Goal: Task Accomplishment & Management: Manage account settings

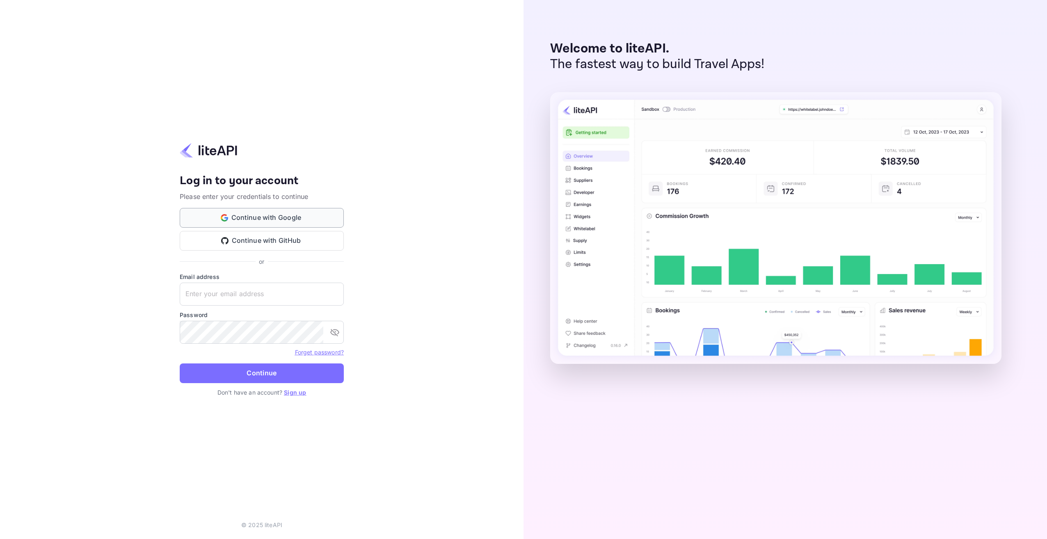
click at [299, 219] on button "Continue with Google" at bounding box center [262, 218] width 164 height 20
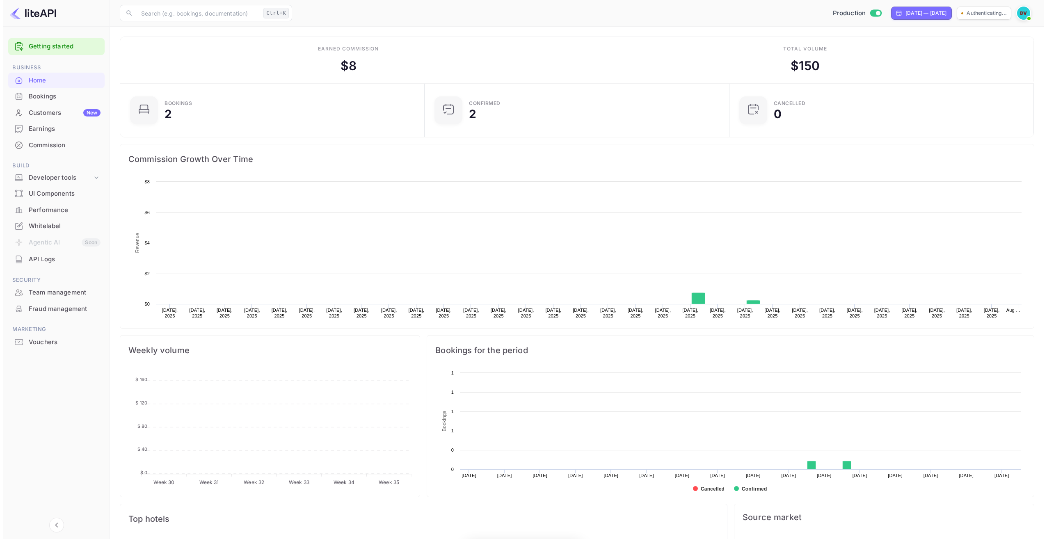
scroll to position [127, 294]
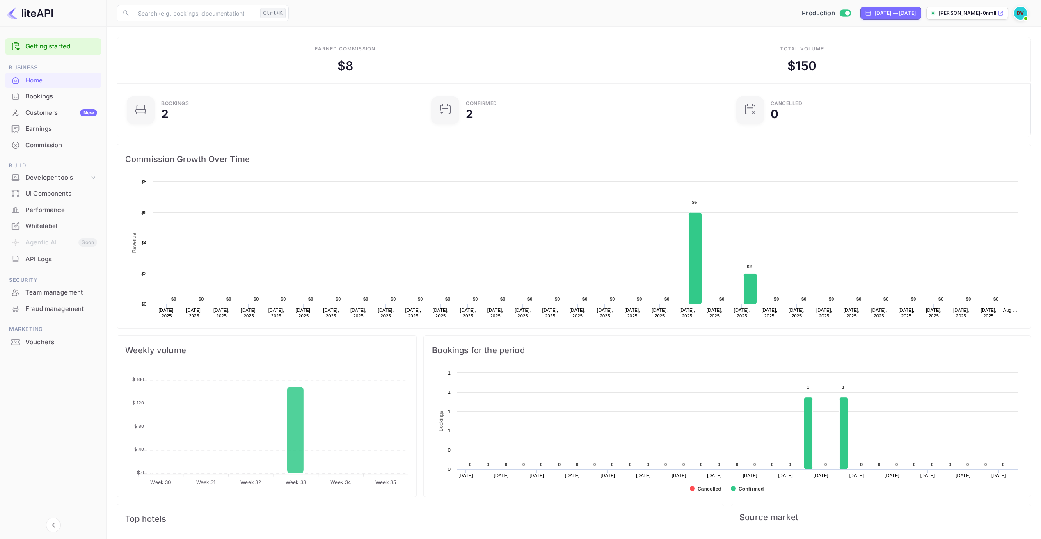
click at [42, 125] on div "Earnings" at bounding box center [61, 128] width 72 height 9
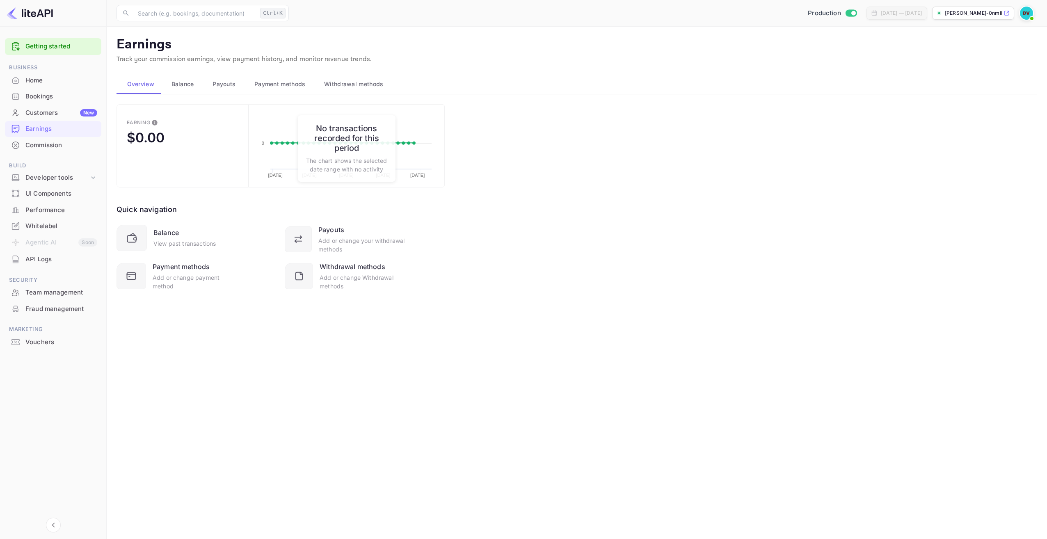
click at [290, 86] on span "Payment methods" at bounding box center [279, 84] width 51 height 10
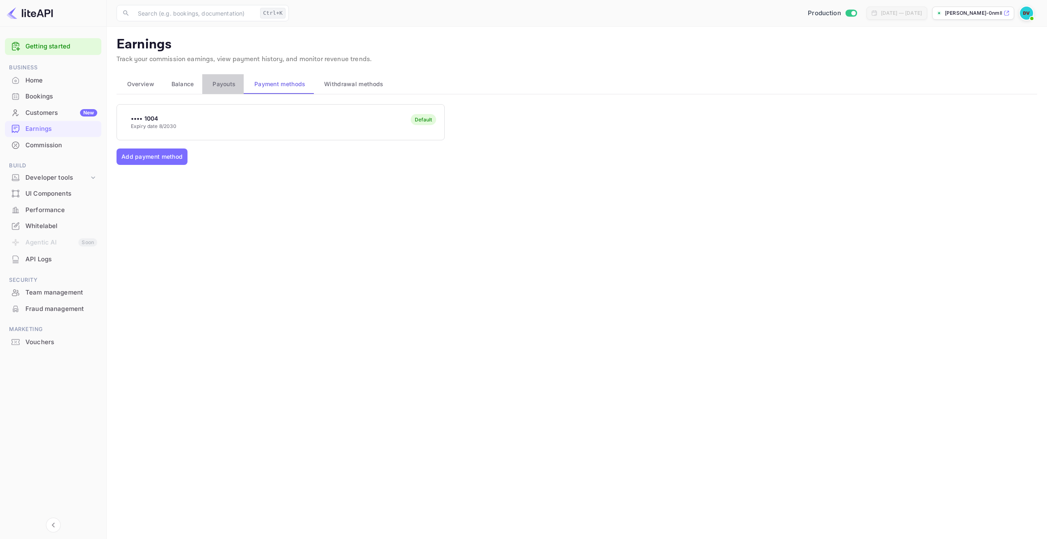
click at [221, 81] on span "Payouts" at bounding box center [223, 84] width 23 height 10
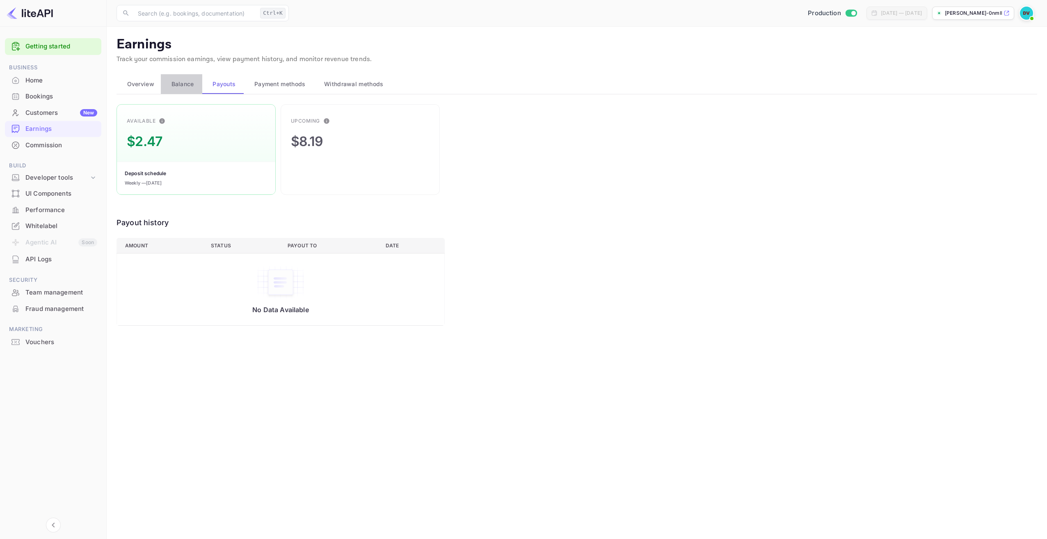
click at [178, 86] on span "Balance" at bounding box center [182, 84] width 23 height 10
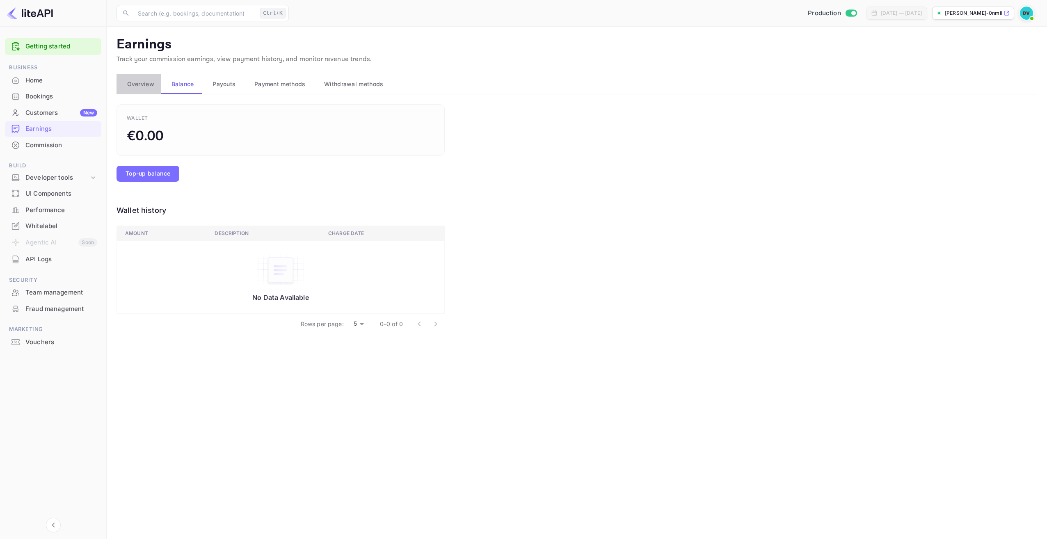
click at [144, 84] on span "Overview" at bounding box center [140, 84] width 27 height 10
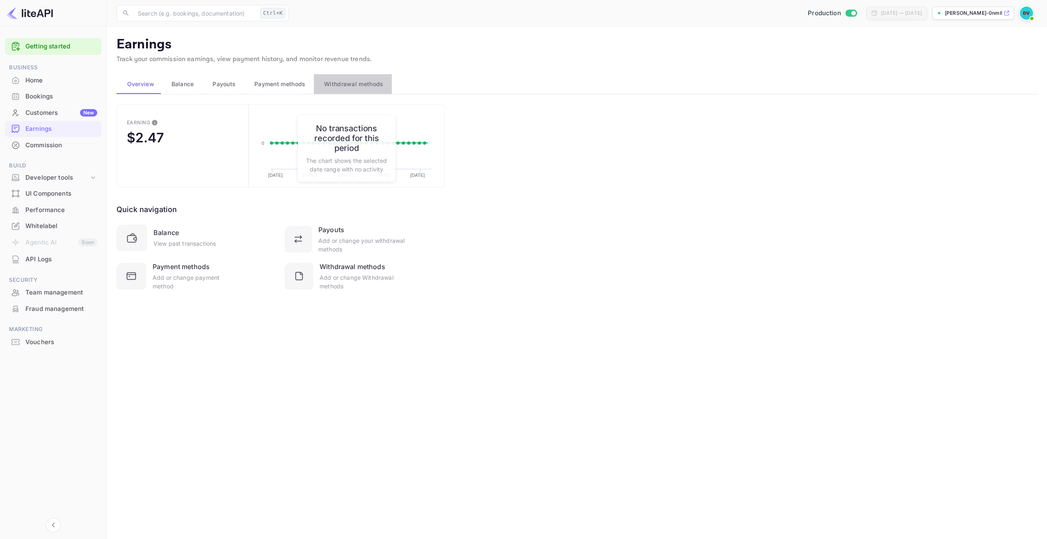
click at [355, 82] on span "Withdrawal methods" at bounding box center [353, 84] width 59 height 10
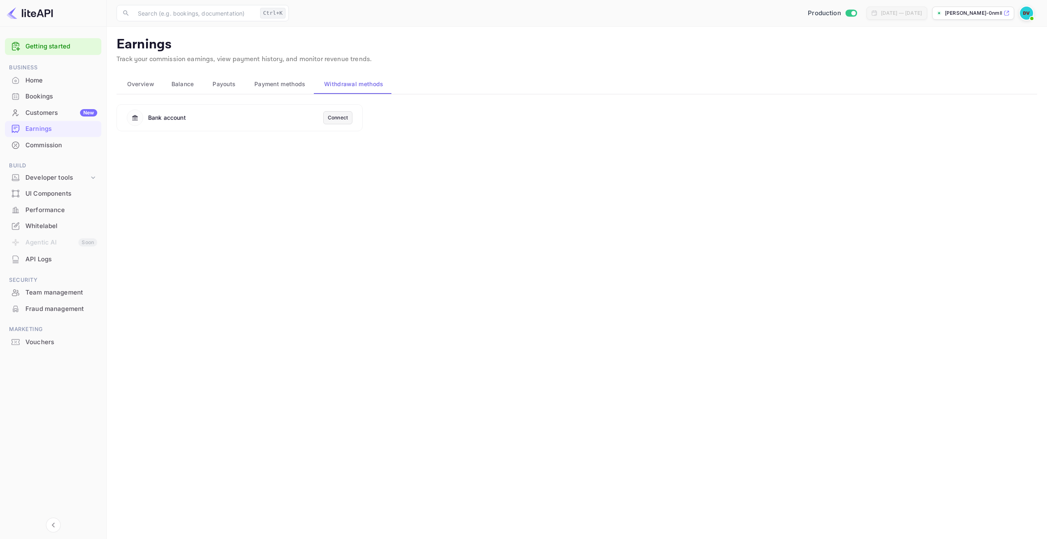
click at [337, 115] on div "Connect" at bounding box center [338, 117] width 20 height 7
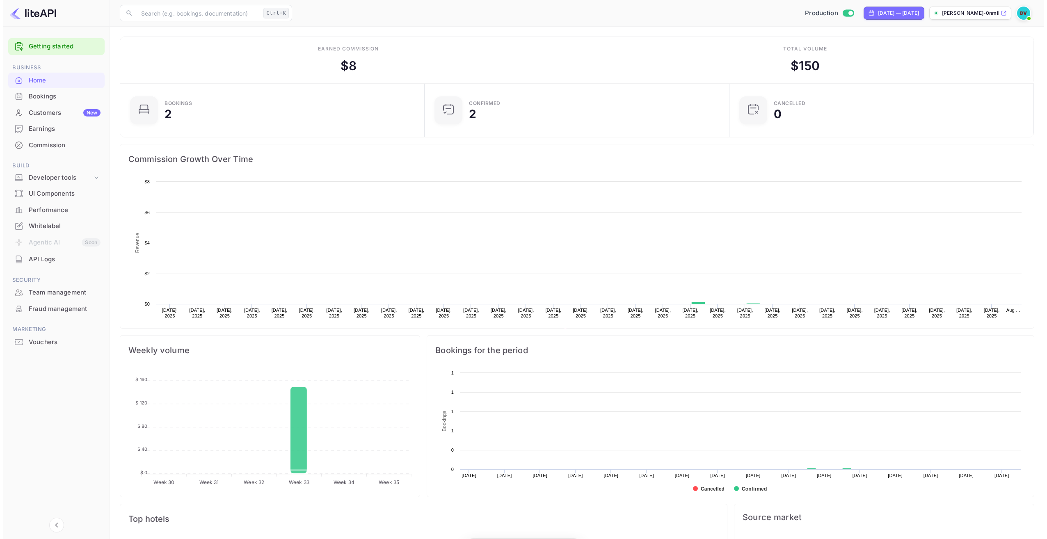
scroll to position [127, 294]
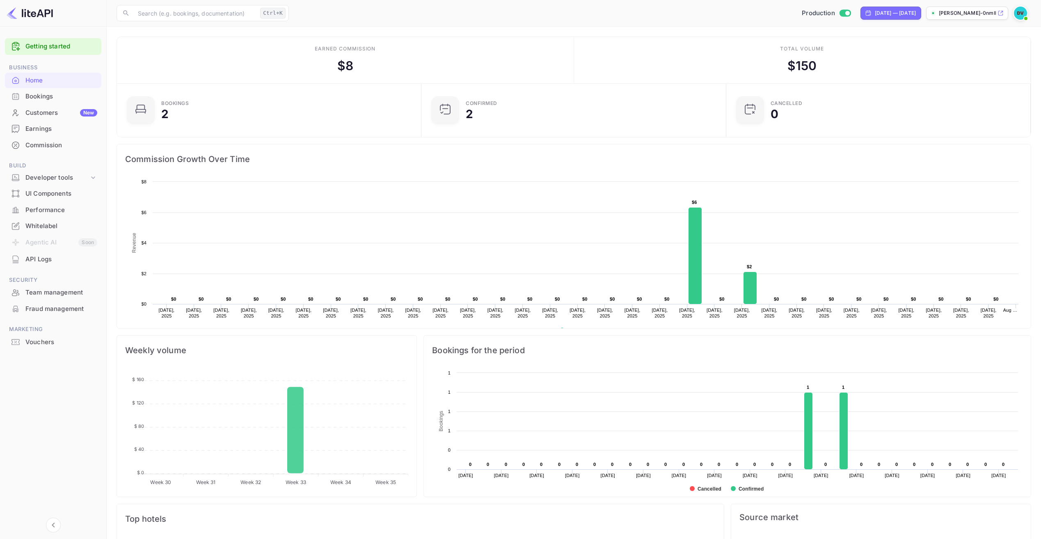
click at [44, 127] on div "Earnings" at bounding box center [61, 128] width 72 height 9
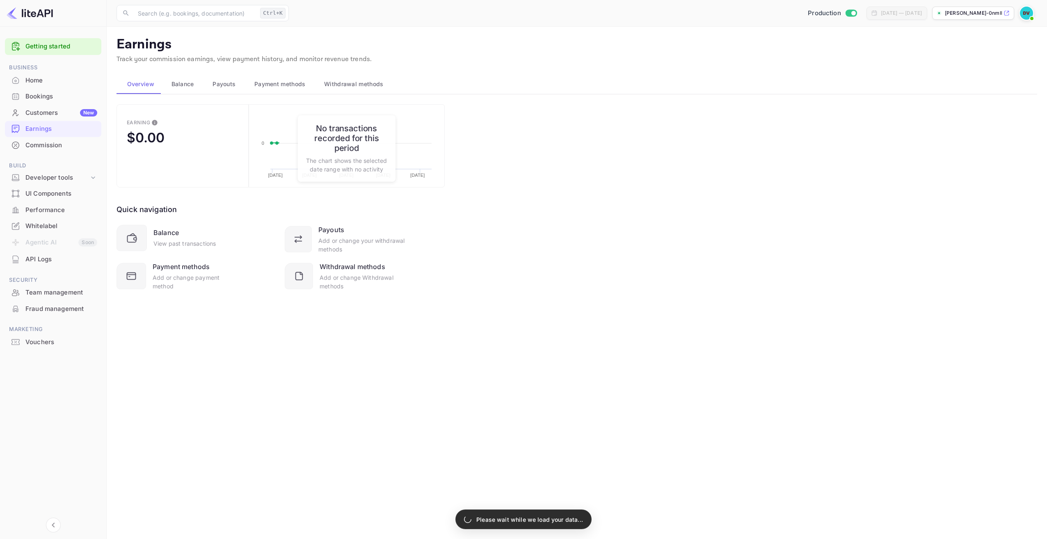
click at [347, 81] on span "Withdrawal methods" at bounding box center [353, 84] width 59 height 10
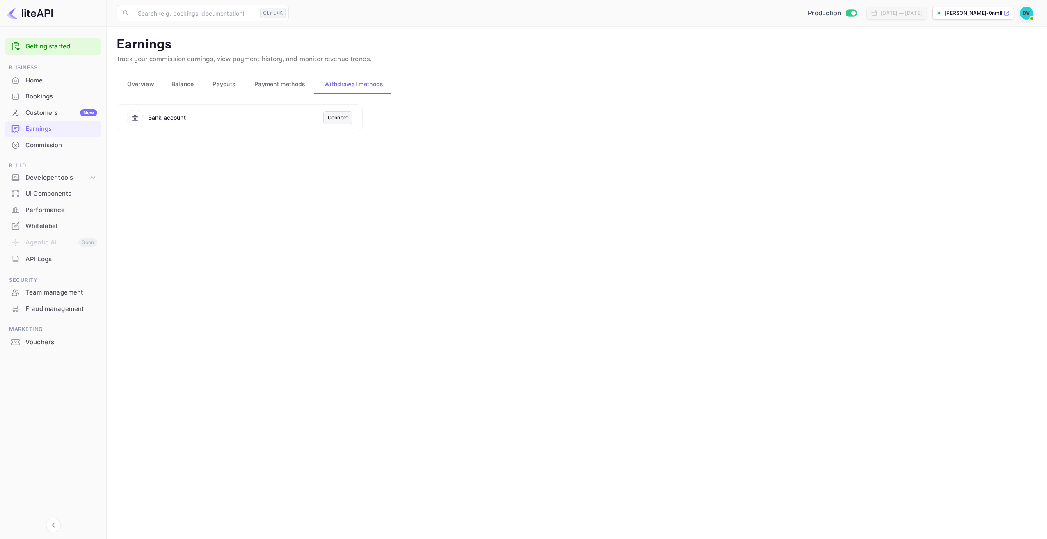
click at [339, 119] on div "Connect" at bounding box center [338, 117] width 20 height 7
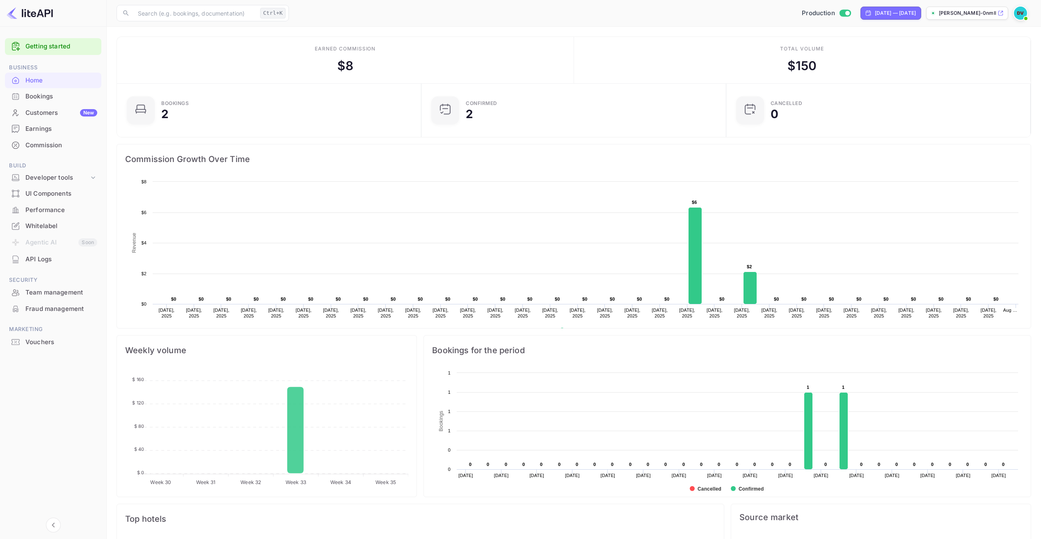
click at [39, 130] on div "Earnings" at bounding box center [61, 128] width 72 height 9
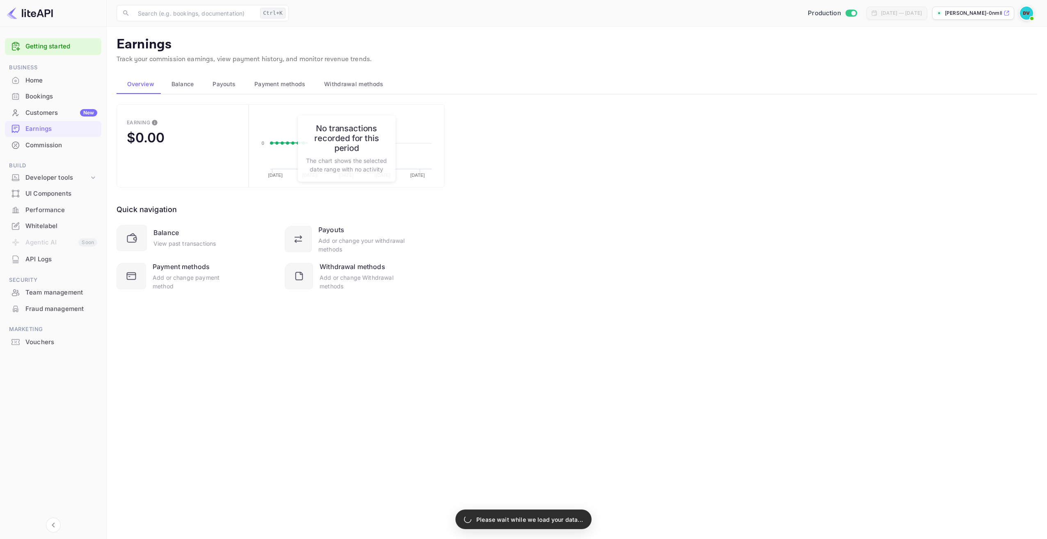
click at [378, 87] on span "Withdrawal methods" at bounding box center [353, 84] width 59 height 10
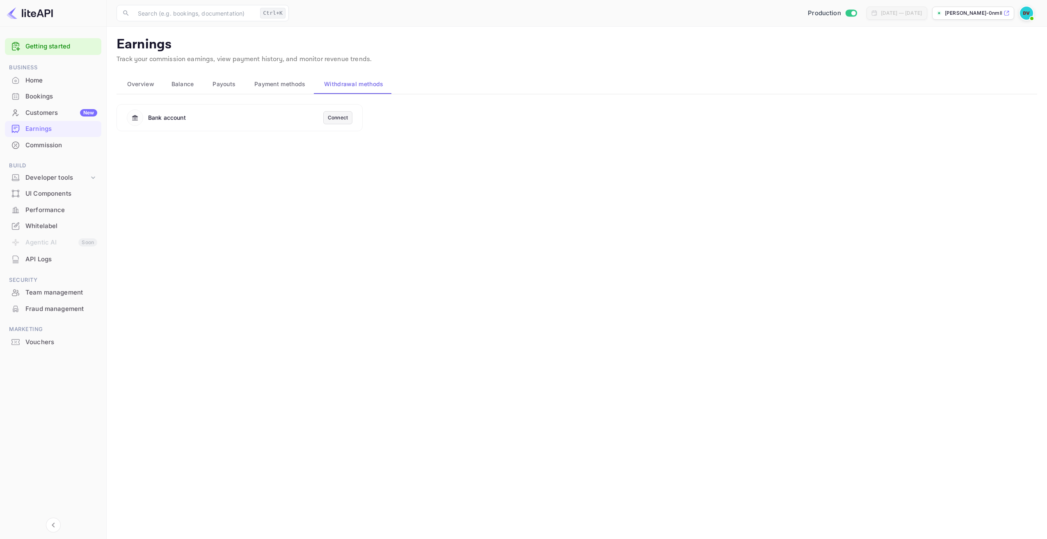
click at [336, 123] on div "Connect" at bounding box center [337, 117] width 29 height 13
click at [333, 117] on div "Connect" at bounding box center [338, 117] width 20 height 7
